Goal: Transaction & Acquisition: Purchase product/service

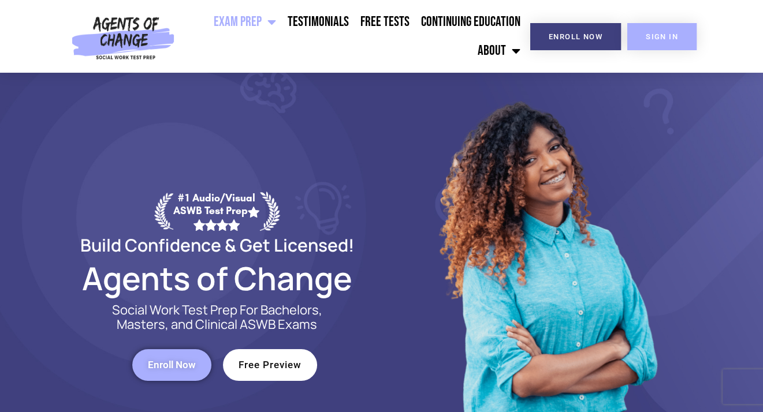
click at [669, 27] on link "SIGN IN" at bounding box center [661, 36] width 69 height 27
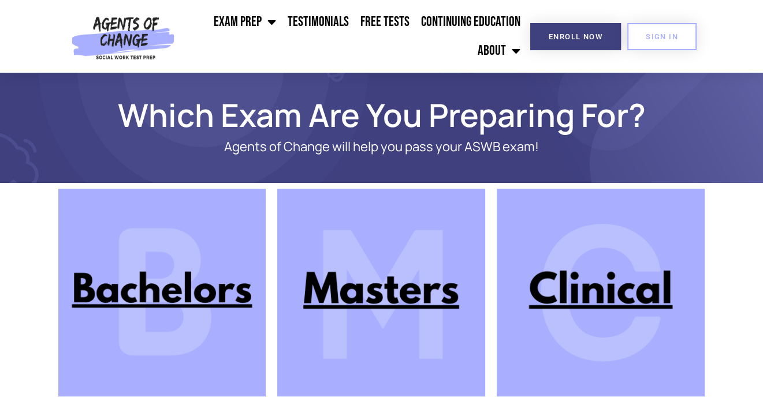
click at [598, 247] on img at bounding box center [601, 293] width 208 height 208
